Goal: Task Accomplishment & Management: Use online tool/utility

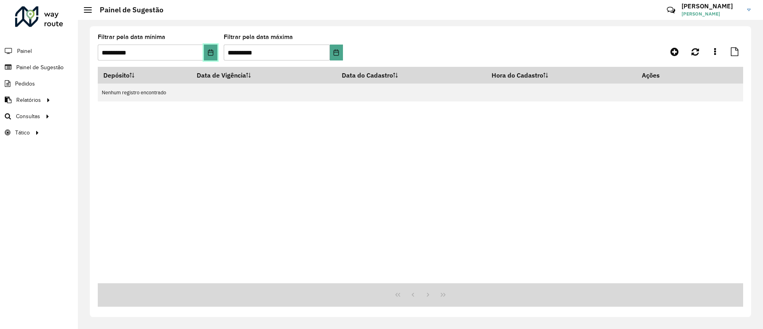
click at [211, 55] on button "Choose Date" at bounding box center [210, 53] width 13 height 16
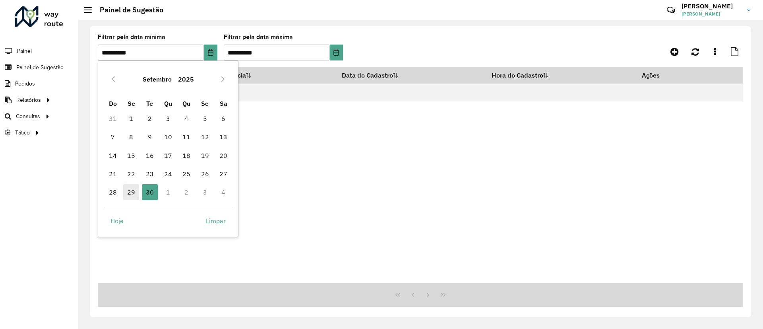
click at [136, 186] on span "29" at bounding box center [131, 192] width 16 height 16
type input "**********"
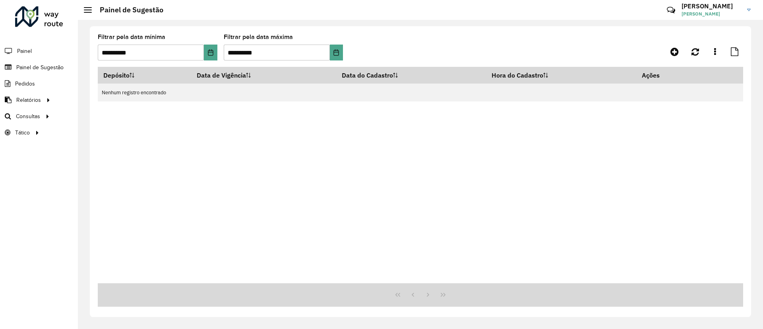
click at [0, 0] on div "Aguarde..." at bounding box center [0, 0] width 0 height 0
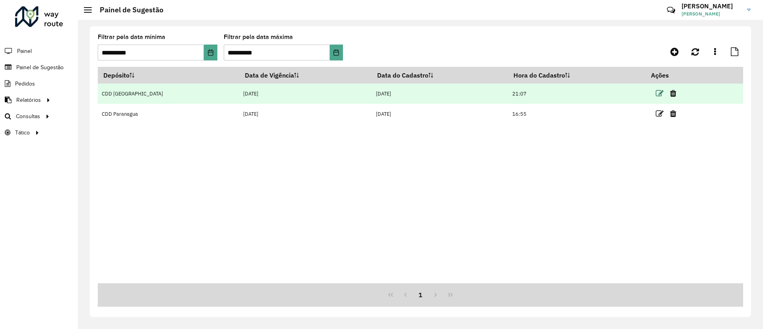
click at [656, 93] on icon at bounding box center [660, 93] width 8 height 8
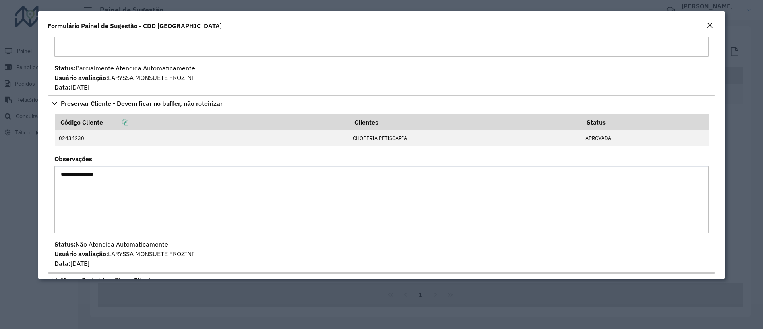
scroll to position [954, 0]
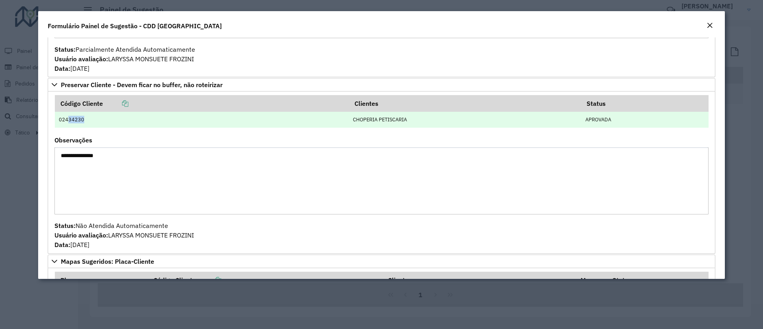
drag, startPoint x: 85, startPoint y: 121, endPoint x: 67, endPoint y: 121, distance: 17.5
click at [67, 121] on td "02434230" at bounding box center [202, 120] width 294 height 16
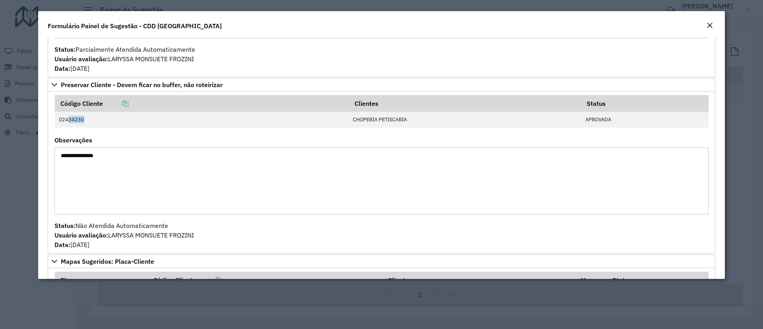
copy td "34230"
click at [275, 169] on textarea "**********" at bounding box center [381, 180] width 654 height 67
click at [710, 25] on em "Close" at bounding box center [710, 25] width 6 height 6
